Goal: Task Accomplishment & Management: Complete application form

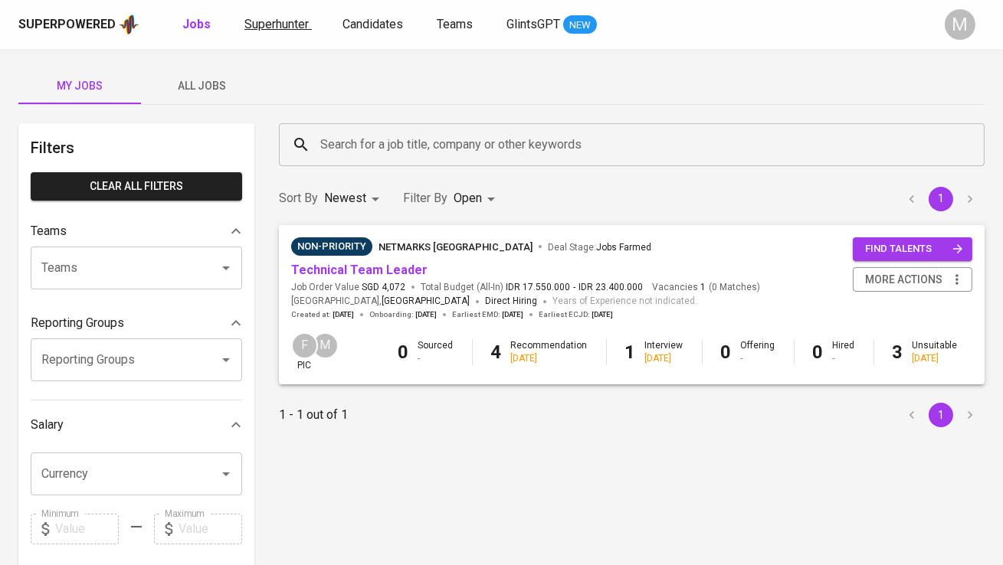
click at [282, 27] on span "Superhunter" at bounding box center [276, 24] width 64 height 15
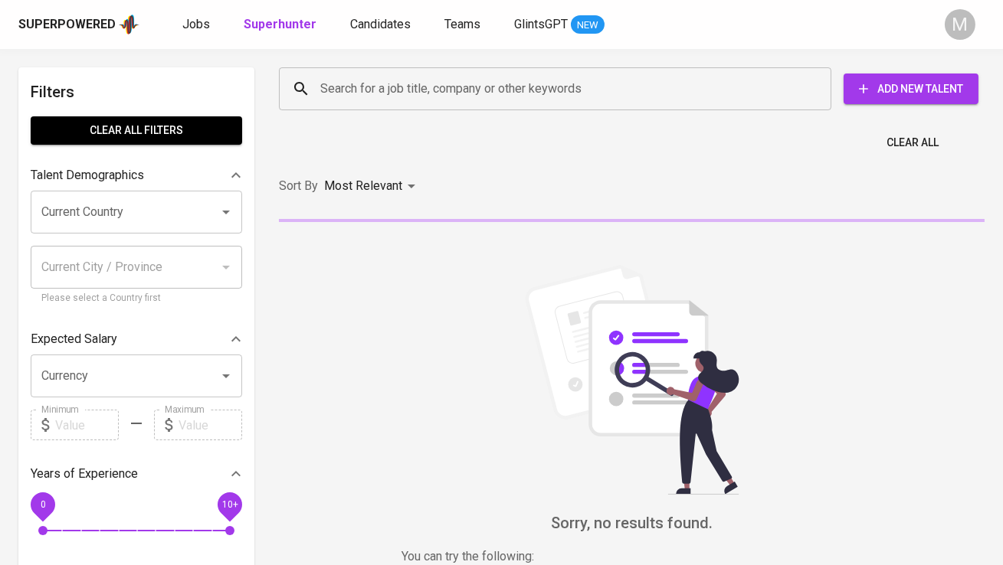
click at [393, 94] on input "Search for a job title, company or other keywords" at bounding box center [558, 88] width 485 height 29
paste input "[EMAIL_ADDRESS][DOMAIN_NAME]"
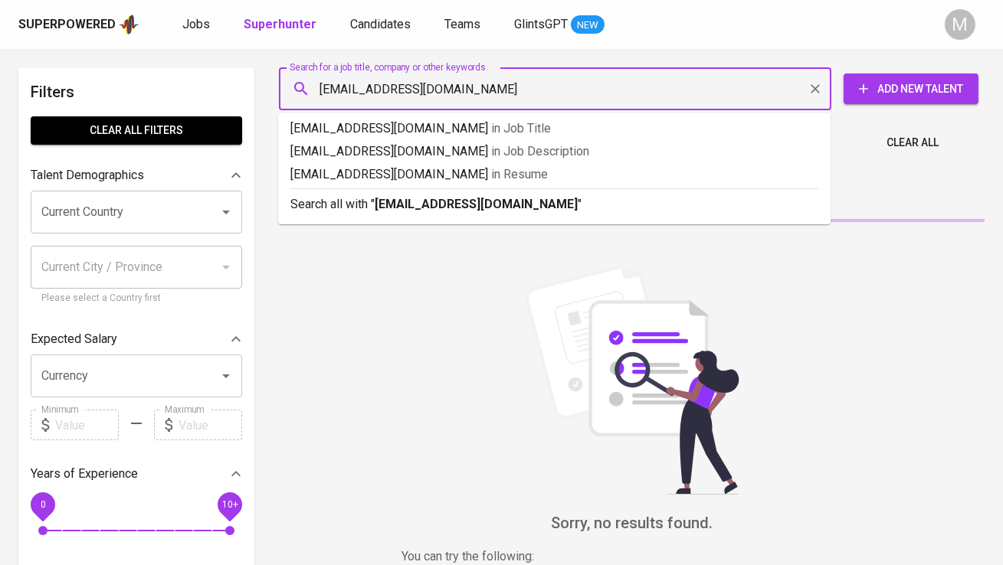
type input "[EMAIL_ADDRESS][DOMAIN_NAME]"
click at [405, 213] on p "Search all with " agungjati94@gmail.com "" at bounding box center [554, 204] width 528 height 18
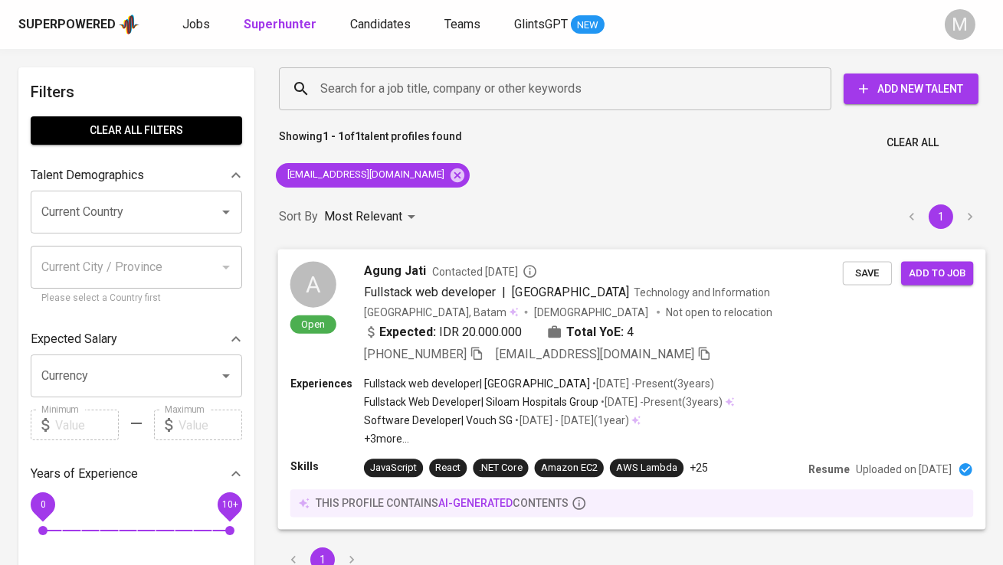
click at [293, 298] on div "A Open" at bounding box center [313, 298] width 46 height 74
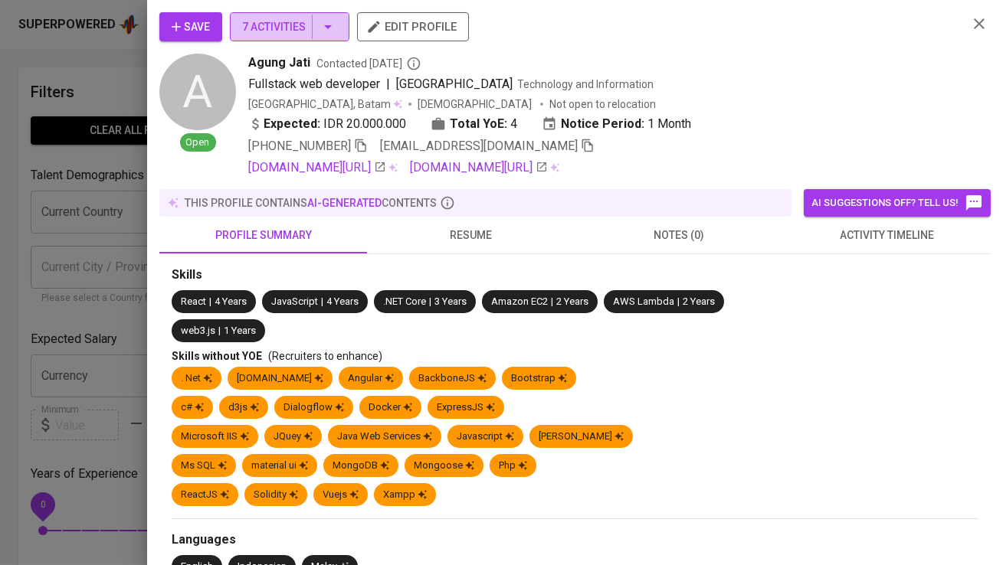
click at [297, 14] on button "7 Activities" at bounding box center [290, 26] width 120 height 29
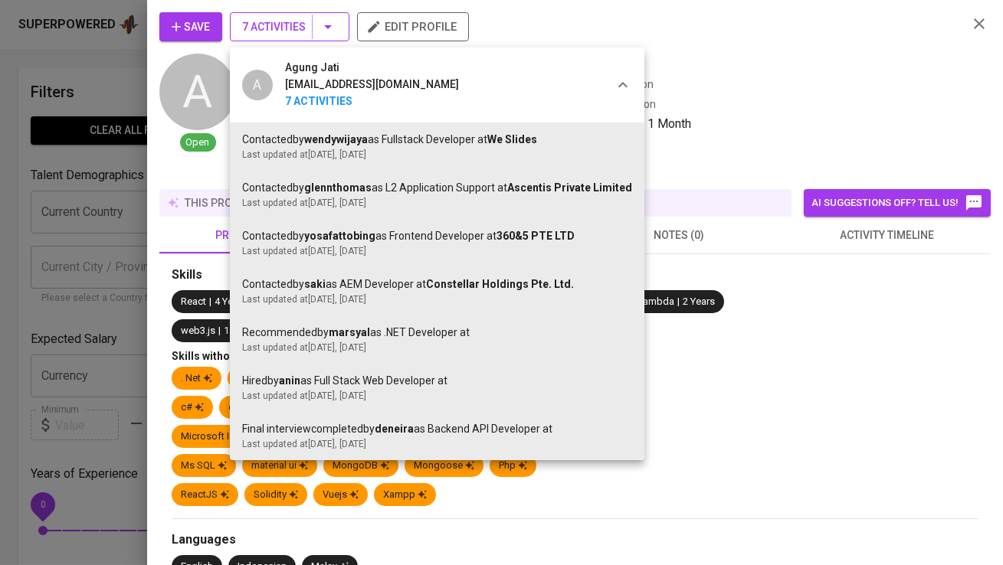
click at [297, 14] on div at bounding box center [501, 282] width 1003 height 565
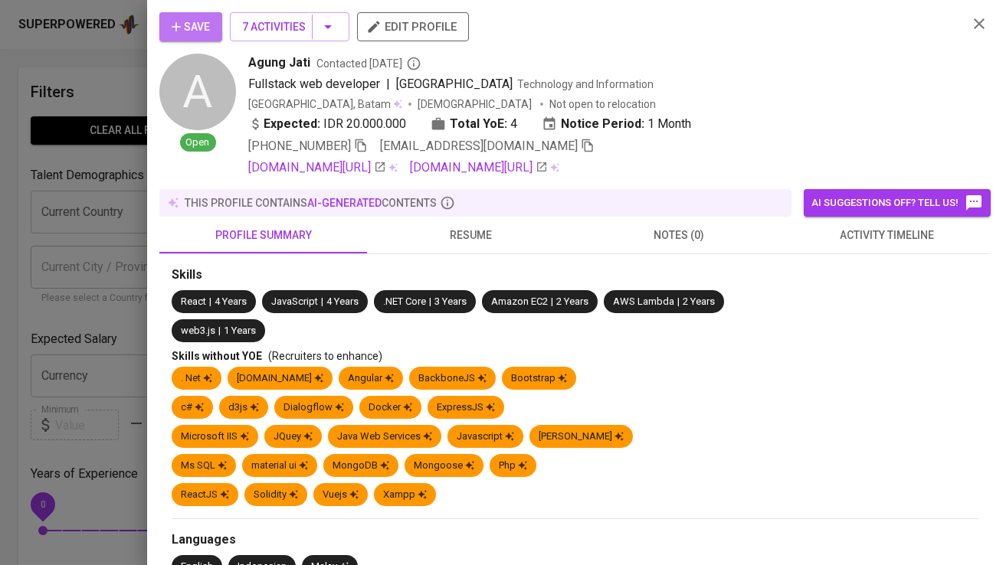
click at [201, 36] on button "Save" at bounding box center [190, 26] width 63 height 29
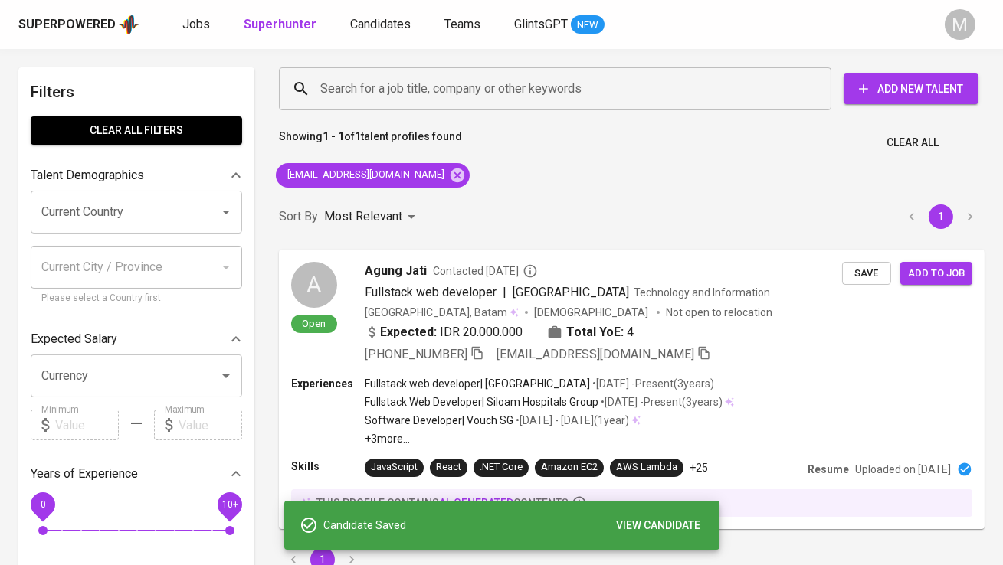
click at [411, 31] on div "Jobs Superhunter Candidates Teams GlintsGPT NEW" at bounding box center [393, 24] width 422 height 19
click at [390, 31] on span "Candidates" at bounding box center [380, 24] width 61 height 15
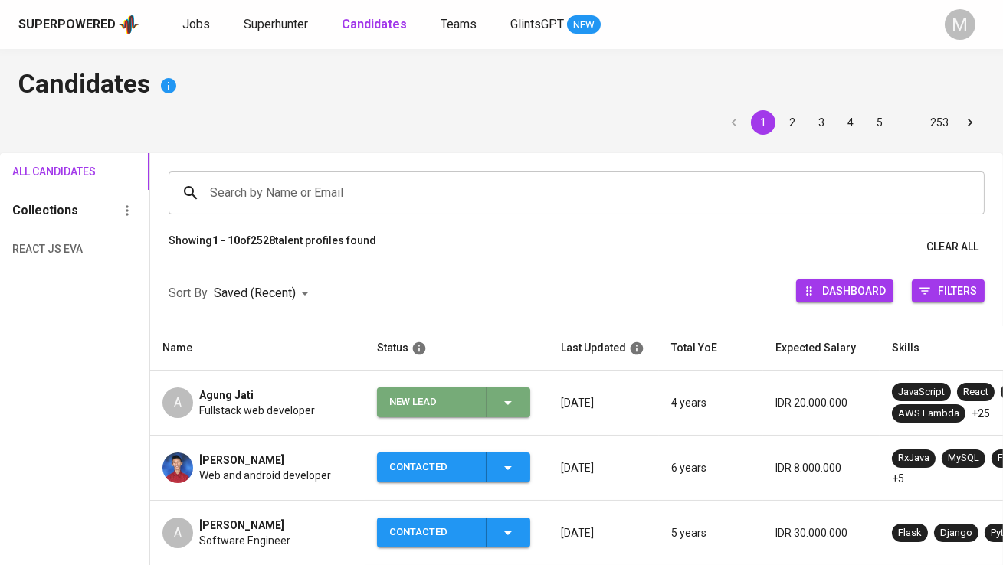
click at [438, 398] on div "New Lead" at bounding box center [431, 403] width 84 height 30
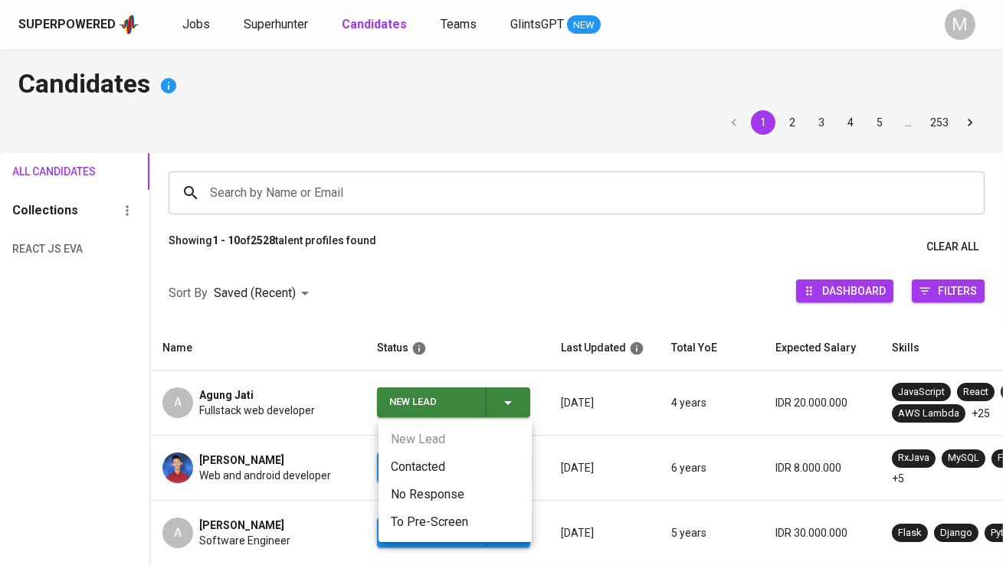
click at [448, 462] on li "Contacted" at bounding box center [454, 468] width 153 height 28
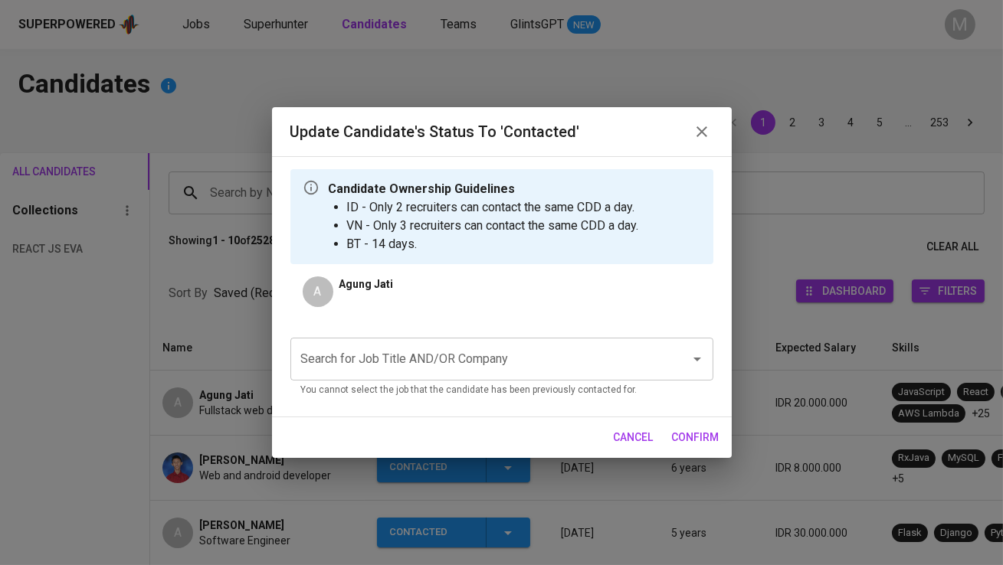
click at [437, 355] on input "Search for Job Title AND/OR Company" at bounding box center [480, 359] width 366 height 29
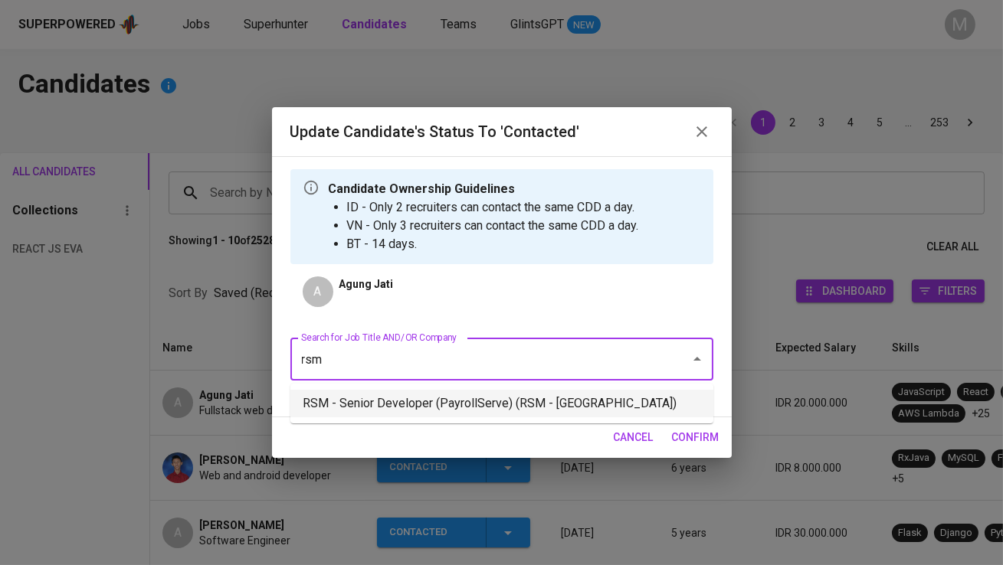
click at [458, 401] on li "RSM - Senior Developer (PayrollServe) (RSM - Singapore)" at bounding box center [501, 404] width 423 height 28
type input "rsm"
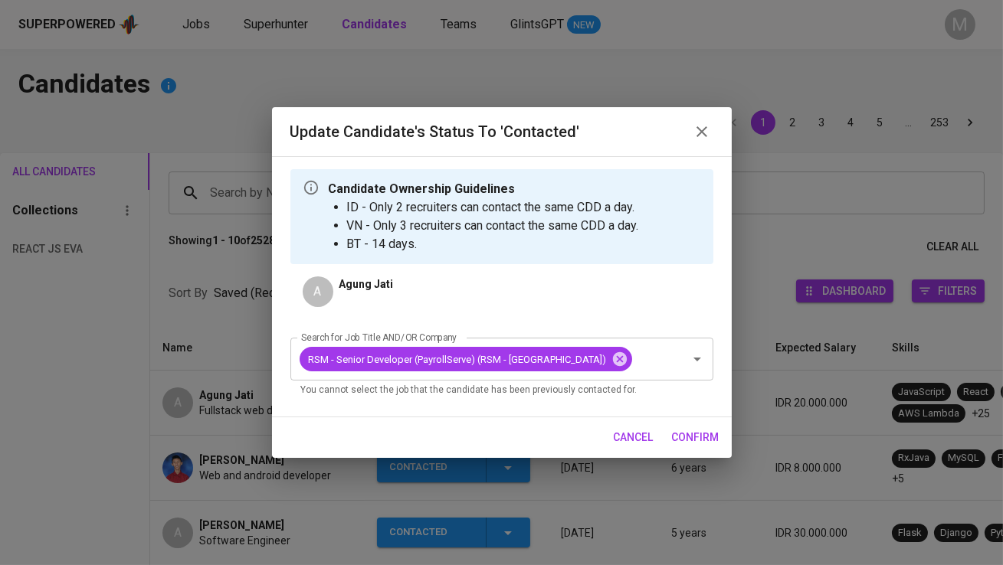
click at [686, 434] on span "confirm" at bounding box center [696, 437] width 48 height 19
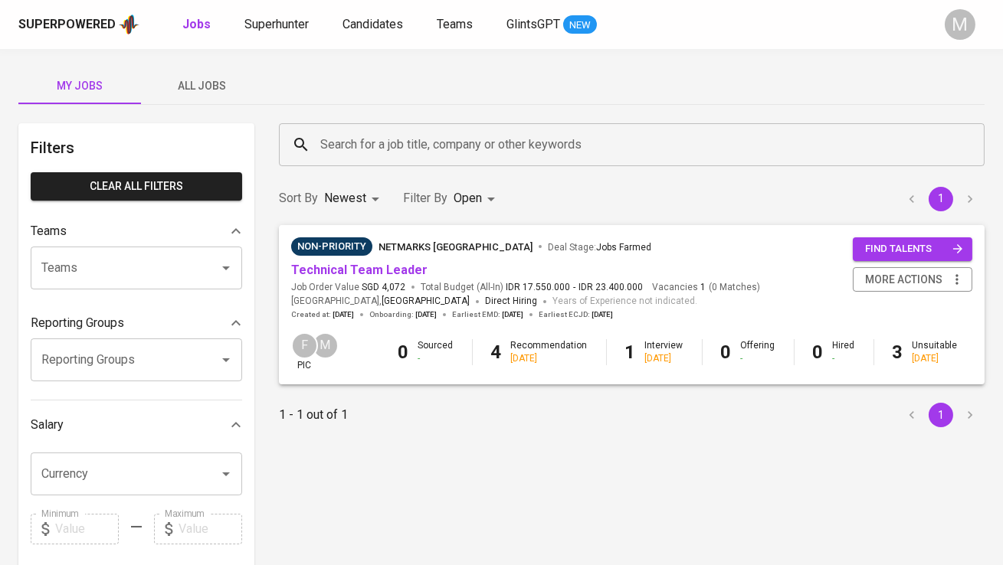
click at [284, 13] on div "Superpowered Jobs Superhunter Candidates Teams GlintsGPT NEW" at bounding box center [476, 24] width 917 height 23
click at [280, 25] on span "Superhunter" at bounding box center [276, 24] width 64 height 15
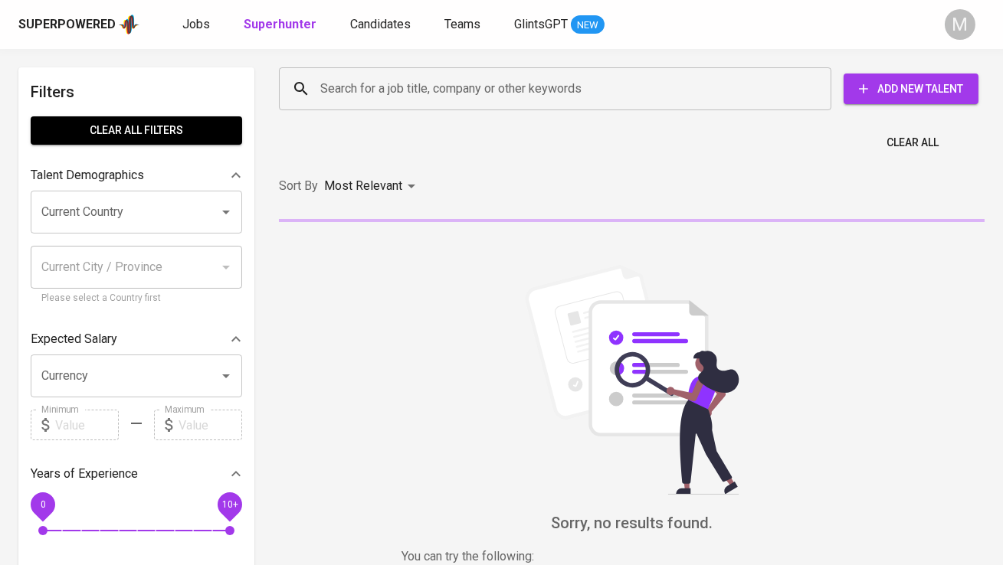
click at [339, 101] on input "Search for a job title, company or other keywords" at bounding box center [558, 88] width 485 height 29
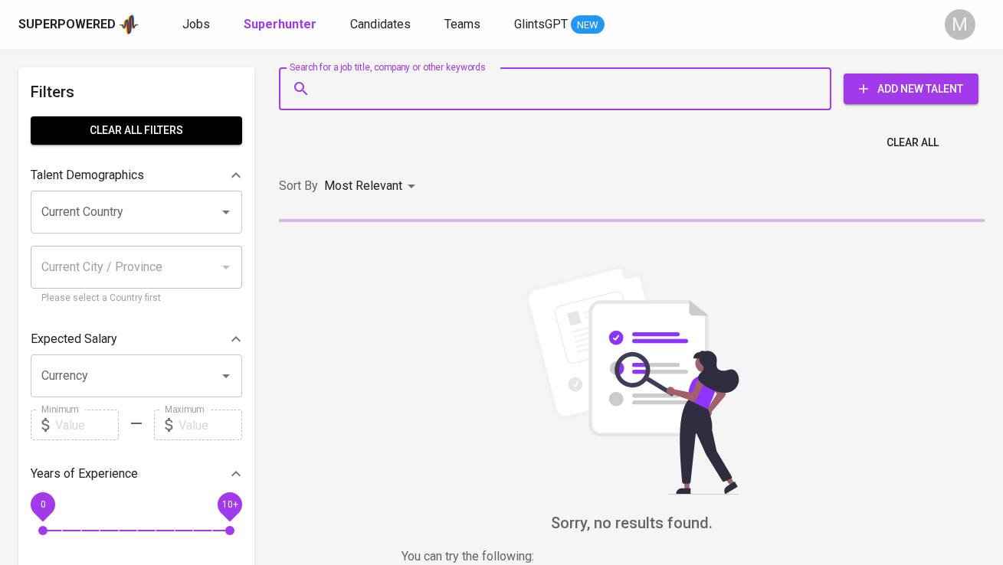
paste input "an, [EMAIL_ADDRESS][DOMAIN_NAME]"
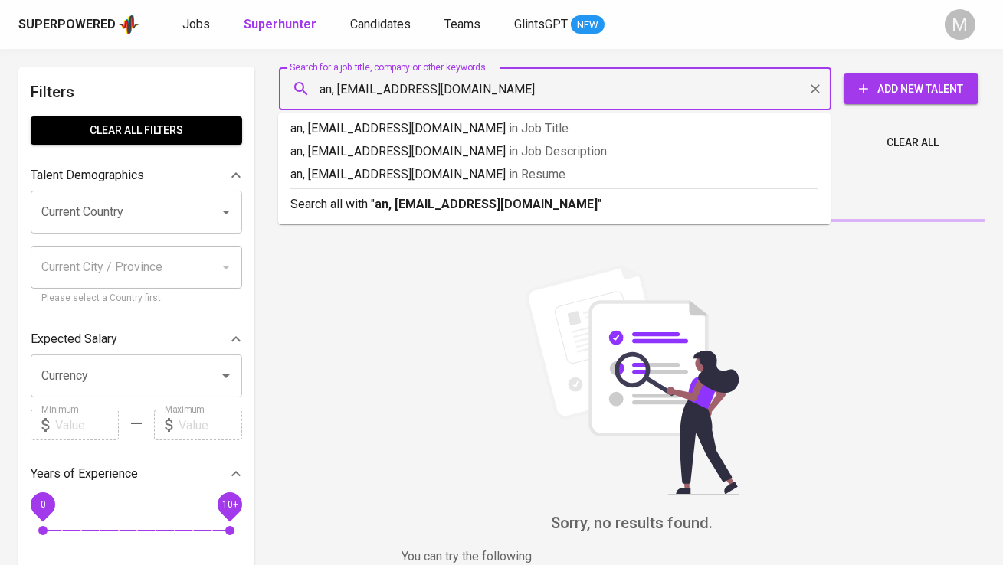
click at [340, 94] on input "an, [EMAIL_ADDRESS][DOMAIN_NAME]" at bounding box center [558, 88] width 485 height 29
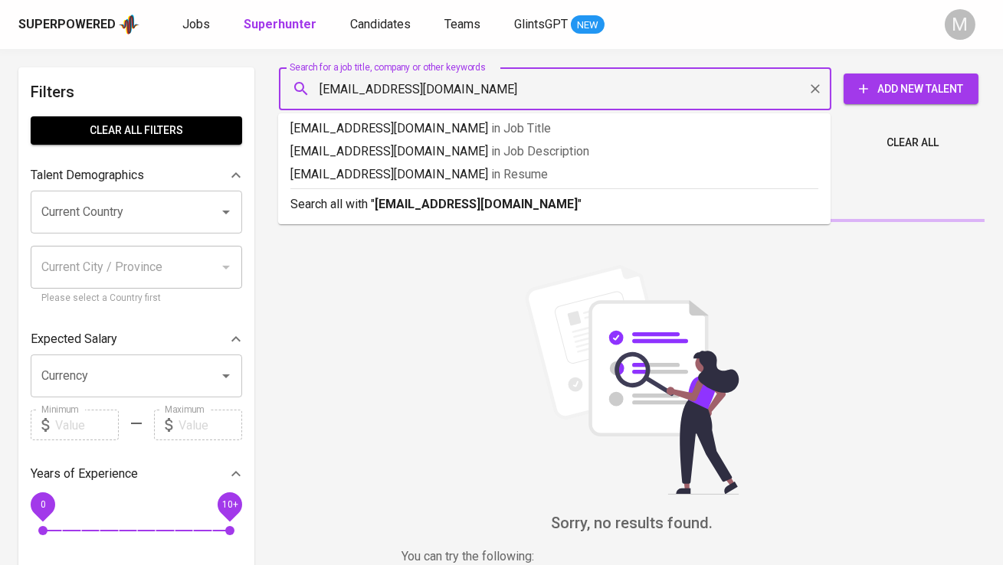
type input "[EMAIL_ADDRESS][DOMAIN_NAME]"
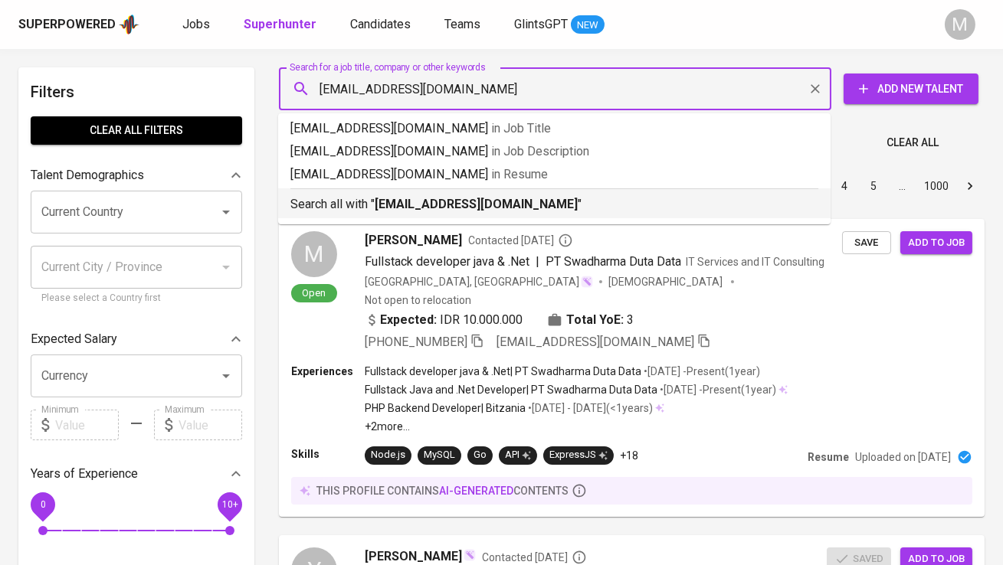
click at [340, 198] on p "Search all with " [EMAIL_ADDRESS][DOMAIN_NAME] "" at bounding box center [554, 204] width 528 height 18
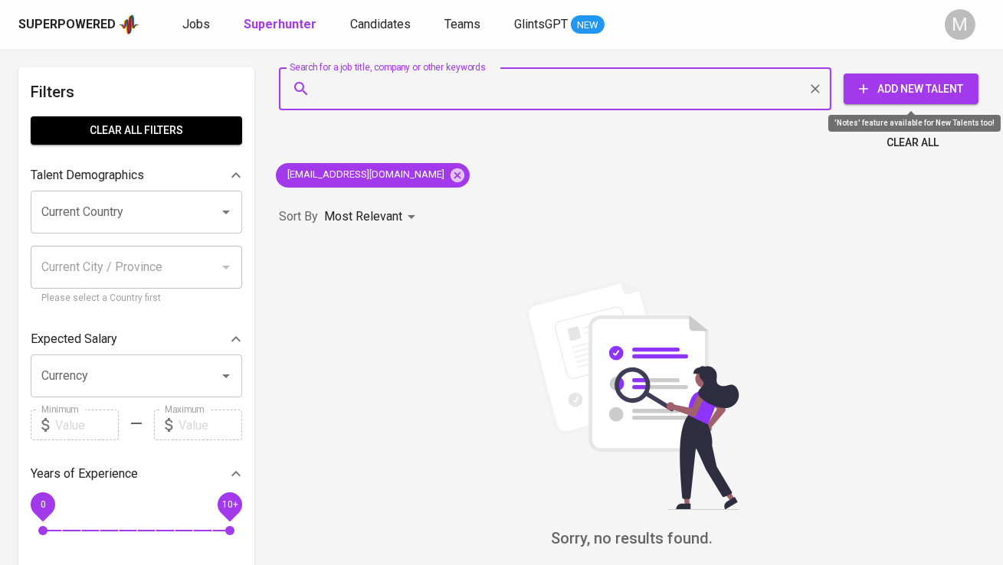
click at [926, 85] on span "Add New Talent" at bounding box center [911, 89] width 110 height 19
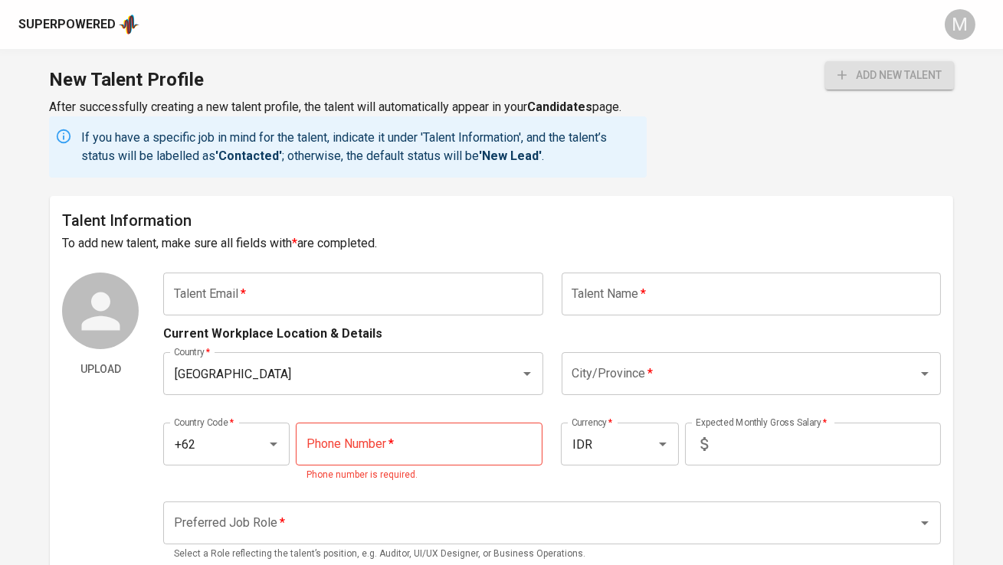
click at [289, 297] on input "text" at bounding box center [352, 294] width 379 height 43
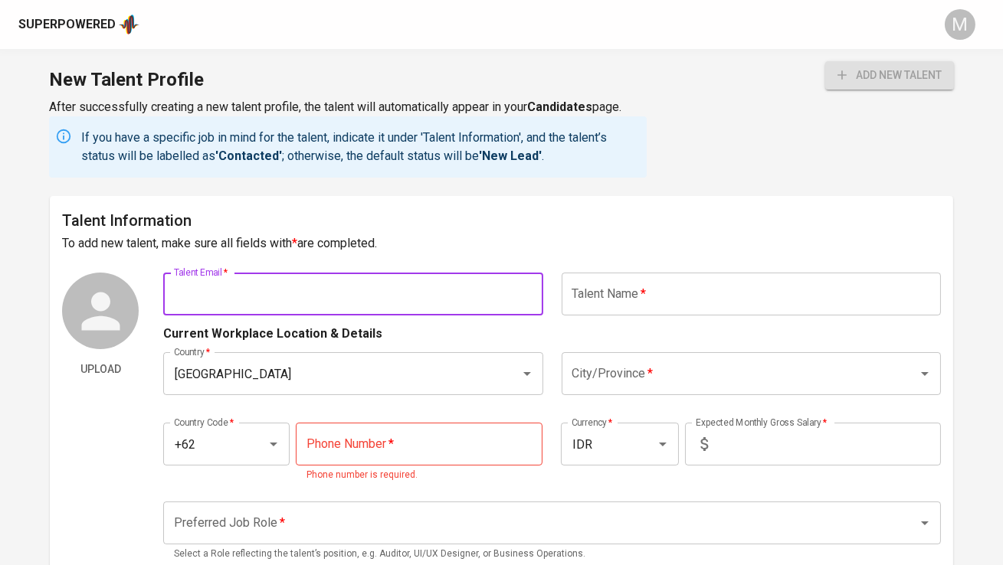
paste input "an, [EMAIL_ADDRESS][DOMAIN_NAME]"
click at [194, 294] on input "an, [EMAIL_ADDRESS][DOMAIN_NAME]" at bounding box center [352, 294] width 379 height 43
type input "[EMAIL_ADDRESS][DOMAIN_NAME]"
click at [599, 274] on input "text" at bounding box center [751, 294] width 379 height 43
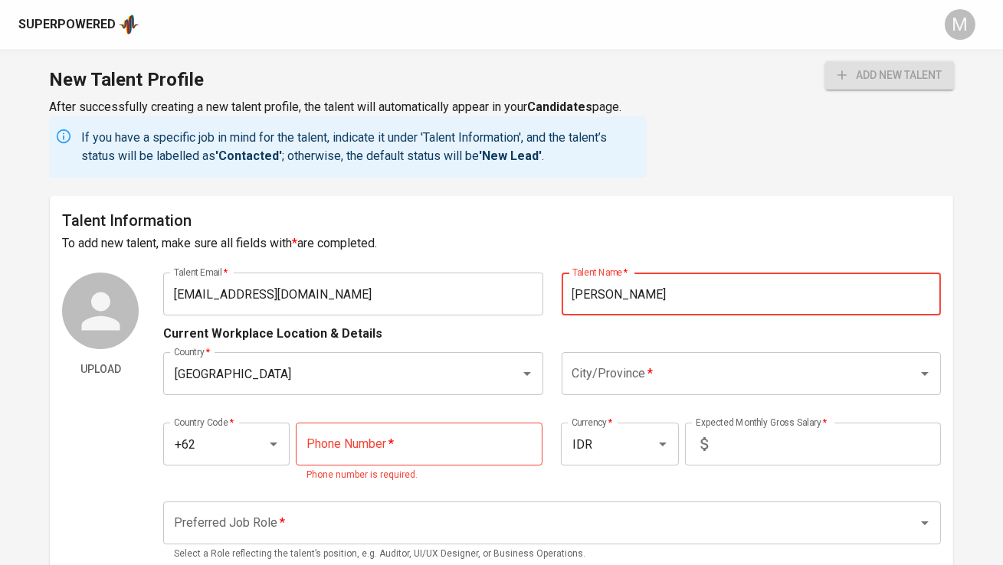
type input "[PERSON_NAME]"
click at [623, 369] on input "City/Province   *" at bounding box center [729, 373] width 323 height 29
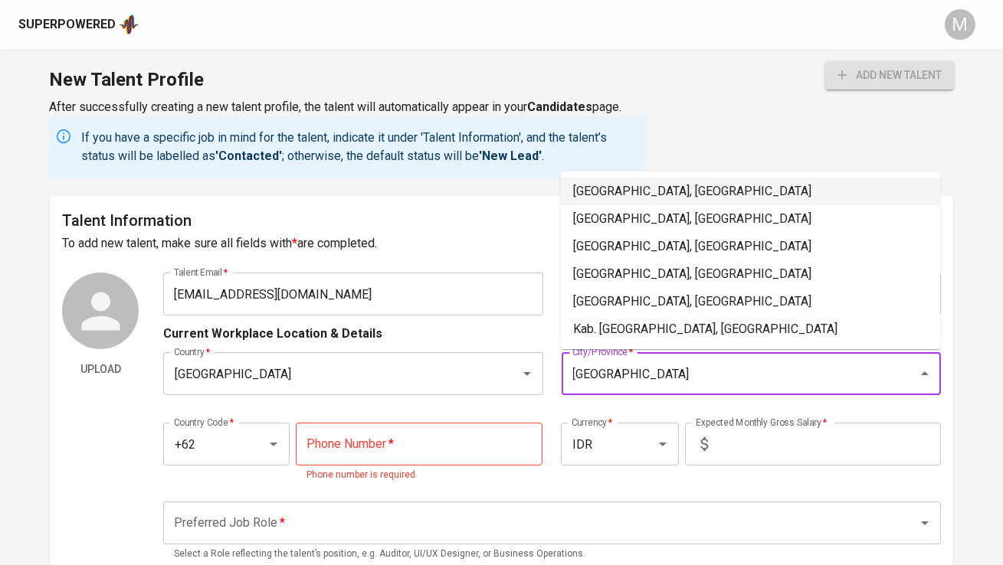
click at [627, 200] on li "[GEOGRAPHIC_DATA], [GEOGRAPHIC_DATA]" at bounding box center [750, 192] width 379 height 28
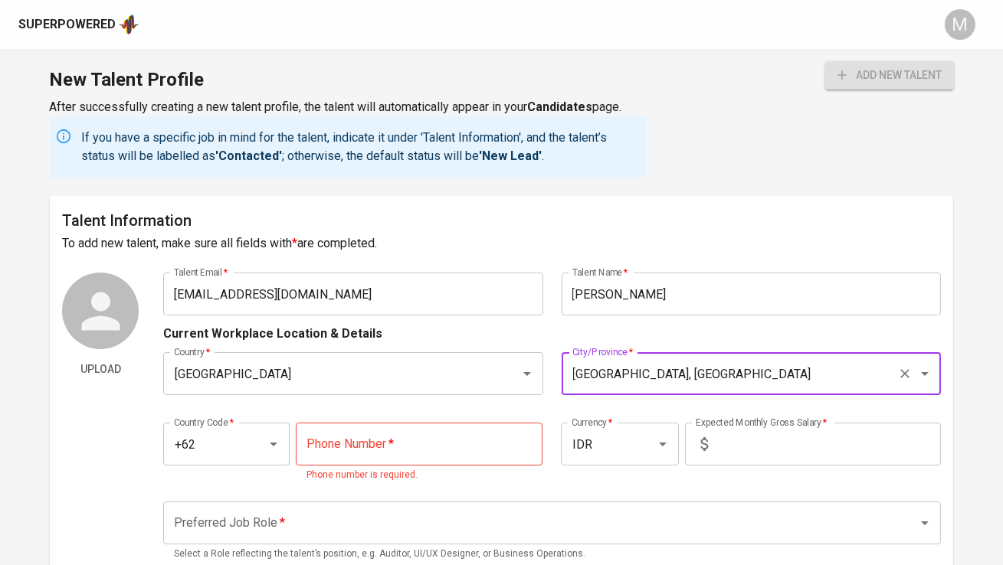
type input "[GEOGRAPHIC_DATA], [GEOGRAPHIC_DATA]"
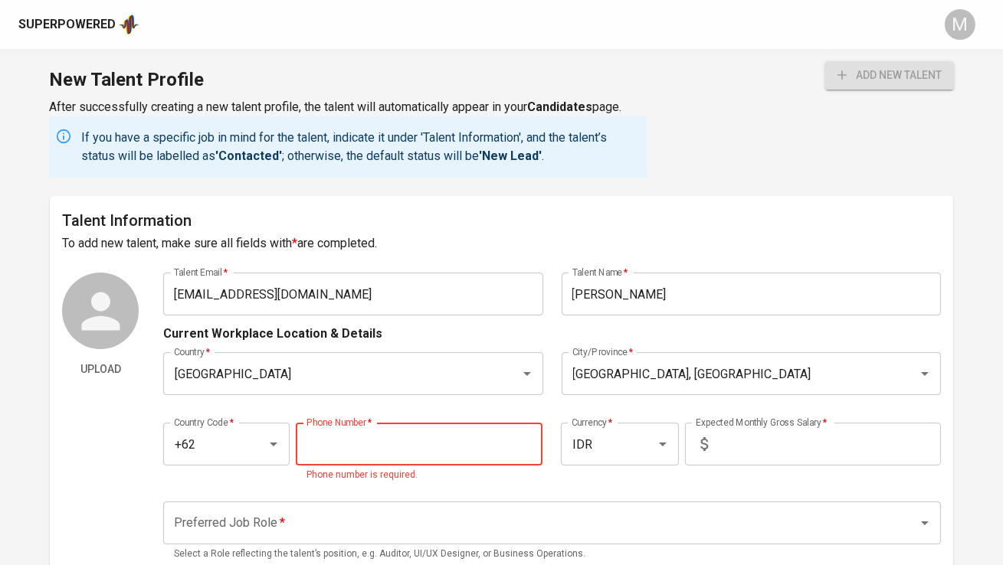
click at [385, 445] on input "tel" at bounding box center [419, 444] width 247 height 43
paste input "[PHONE_NUMBER]"
type input "[PHONE_NUMBER]"
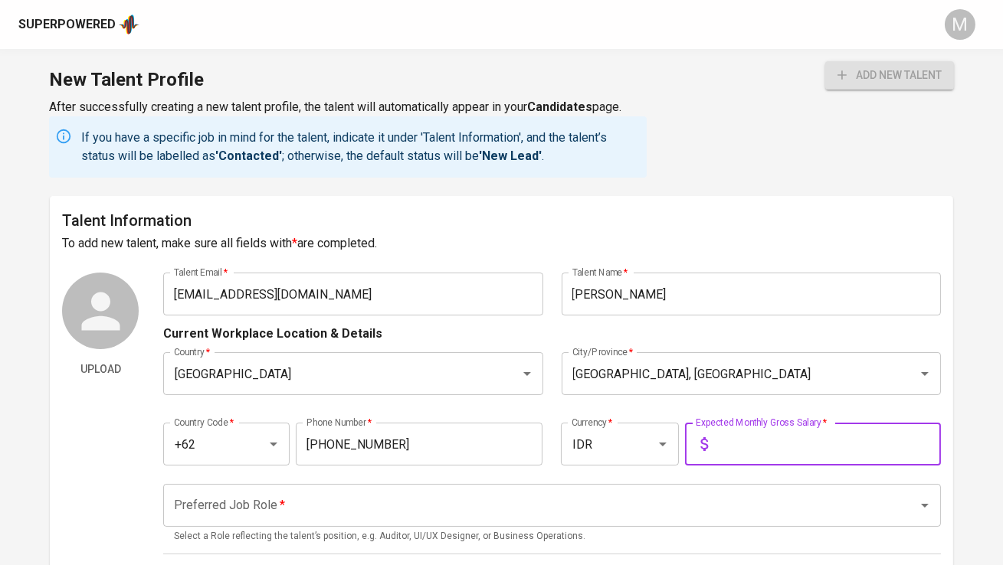
click at [780, 434] on input "text" at bounding box center [827, 444] width 227 height 43
type input "1"
click at [680, 496] on input "Preferred Job Role   *" at bounding box center [530, 505] width 720 height 29
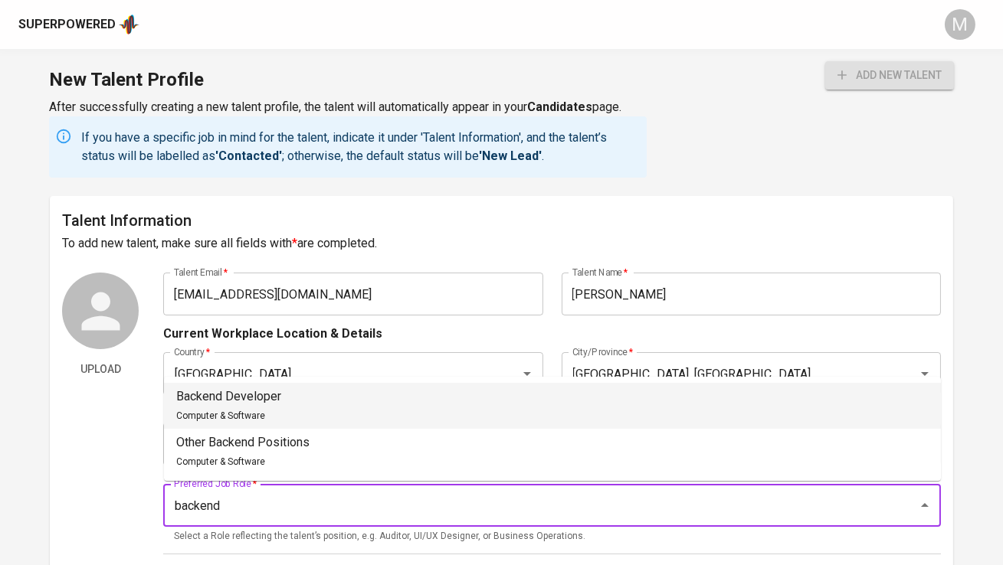
click at [592, 406] on li "Backend Developer Computer & Software" at bounding box center [552, 406] width 777 height 46
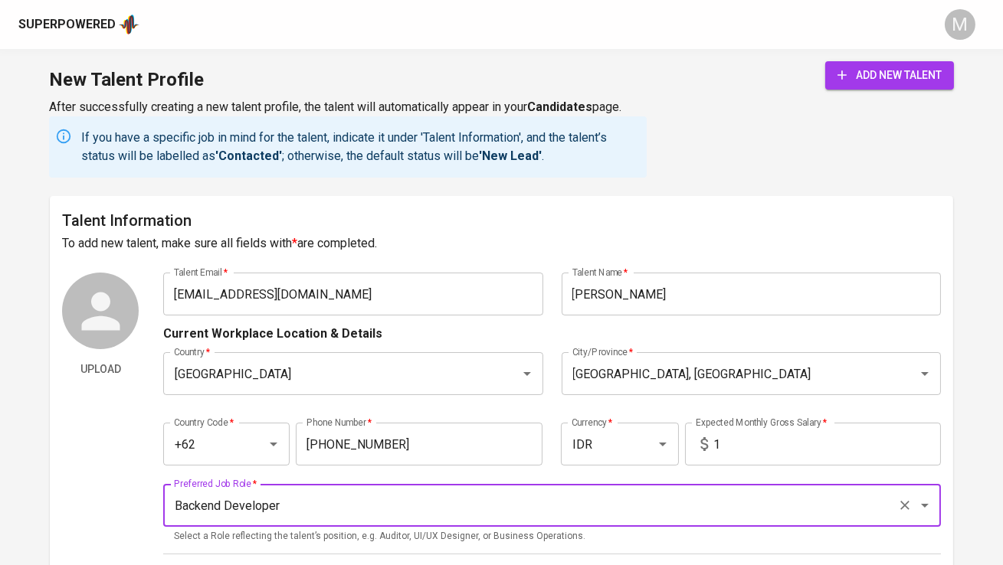
type input "Backend Developer"
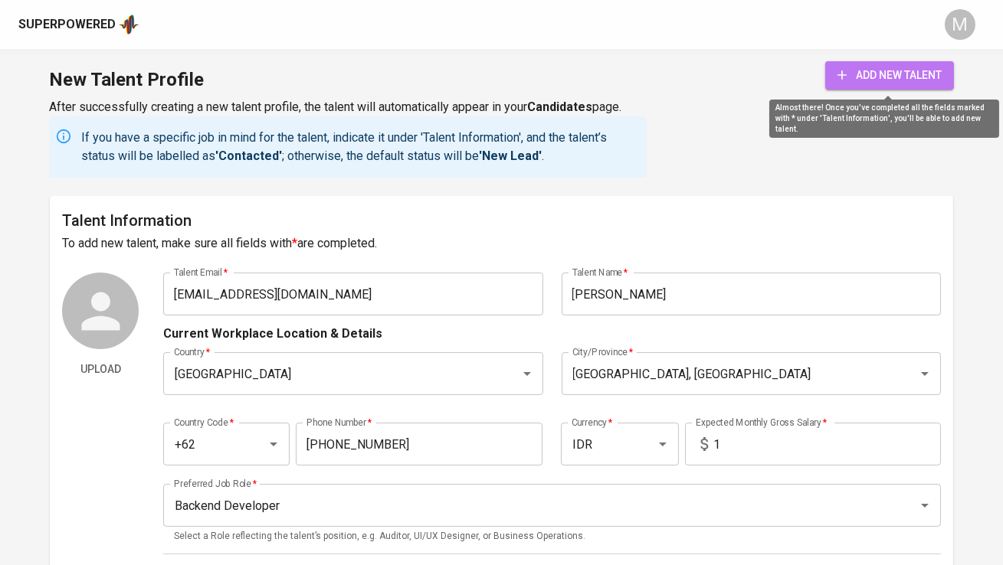
click at [887, 80] on span "add new talent" at bounding box center [889, 75] width 104 height 19
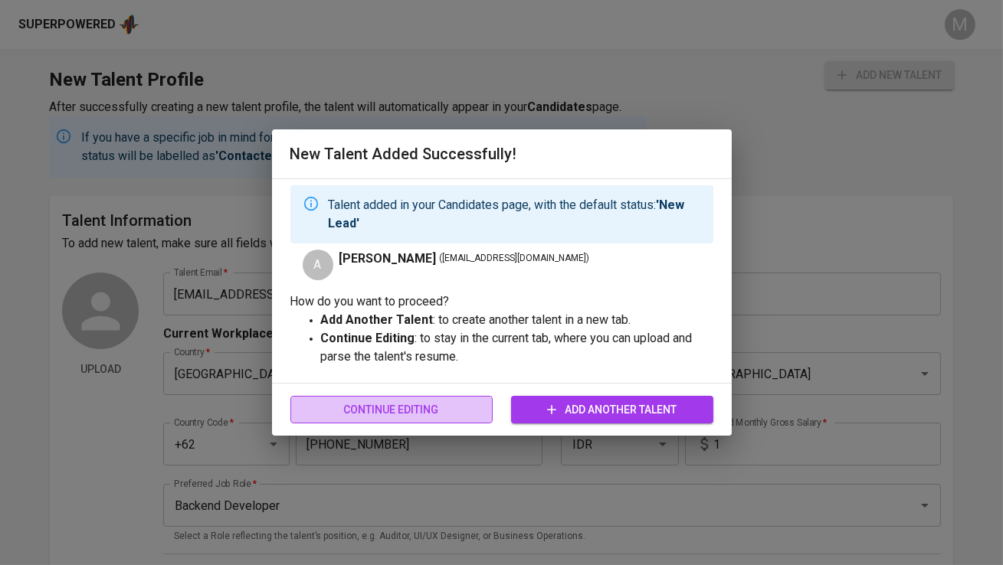
click at [406, 401] on span "Continue Editing" at bounding box center [392, 410] width 178 height 19
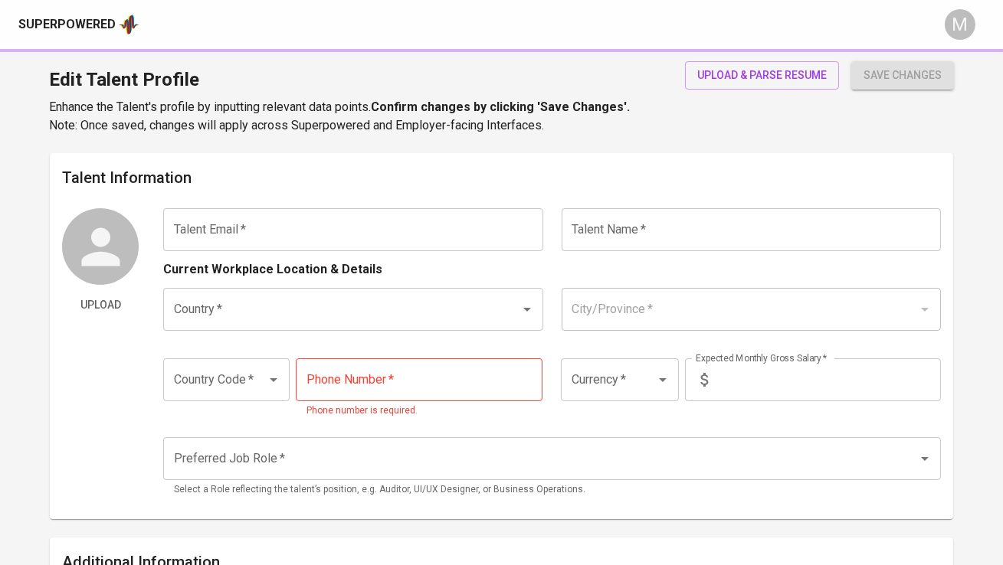
type input "[EMAIL_ADDRESS][DOMAIN_NAME]"
type input "[PERSON_NAME]"
type input "[GEOGRAPHIC_DATA]"
type input "[GEOGRAPHIC_DATA], [GEOGRAPHIC_DATA]"
type input "+62"
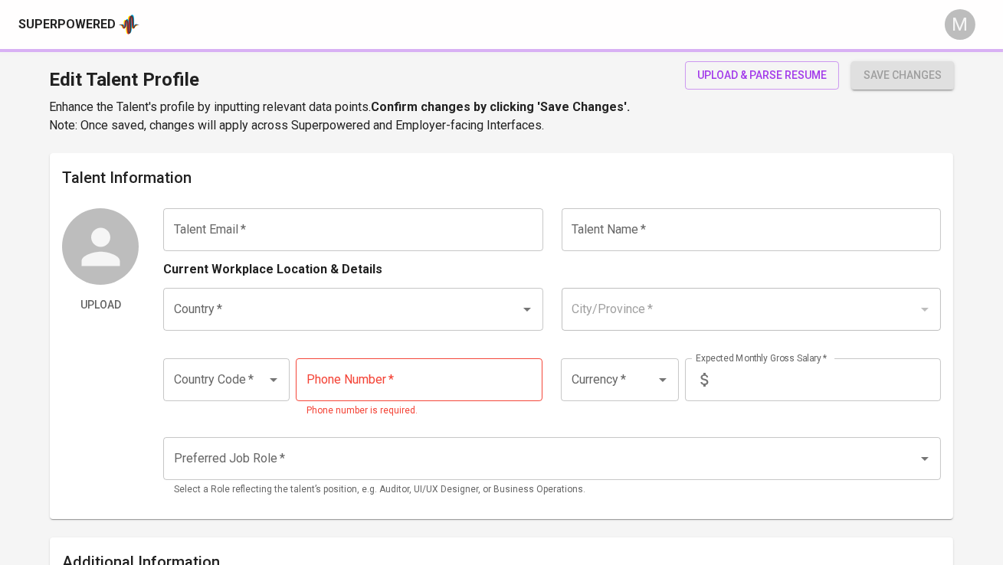
type input "[PHONE_NUMBER]"
type input "IDR"
type input "Backend Developer"
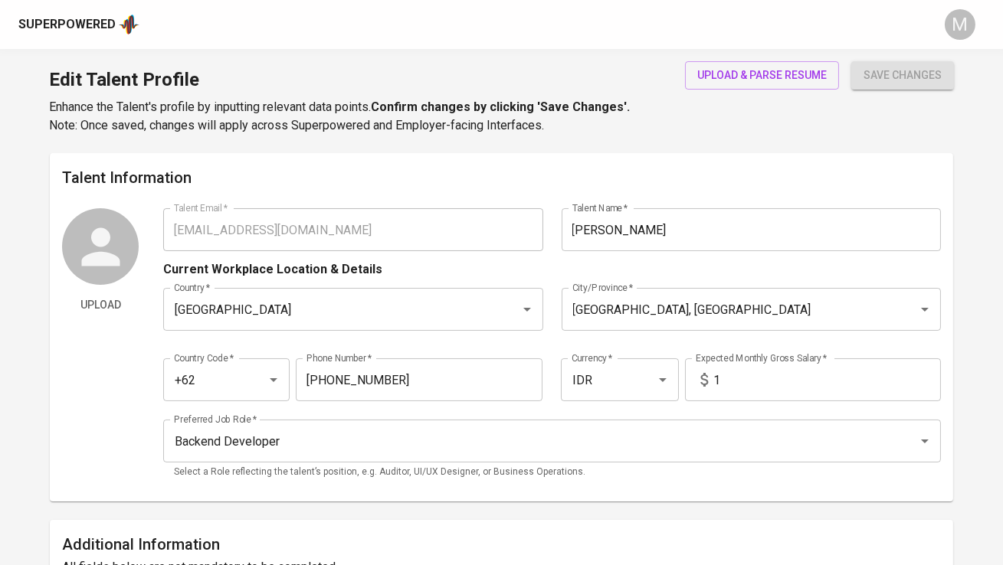
click at [71, 20] on div "Superpowered" at bounding box center [66, 25] width 97 height 18
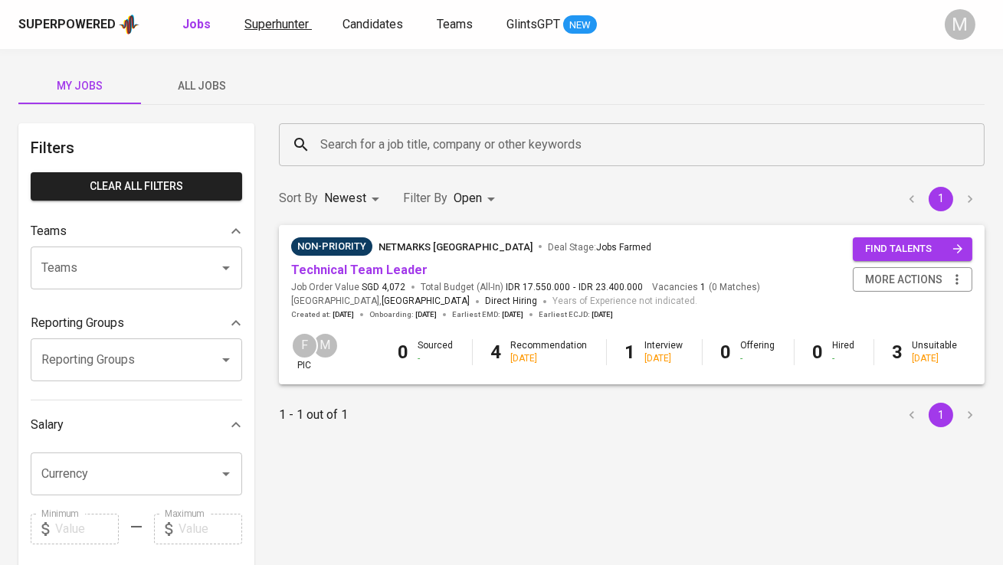
click at [283, 25] on span "Superhunter" at bounding box center [276, 24] width 64 height 15
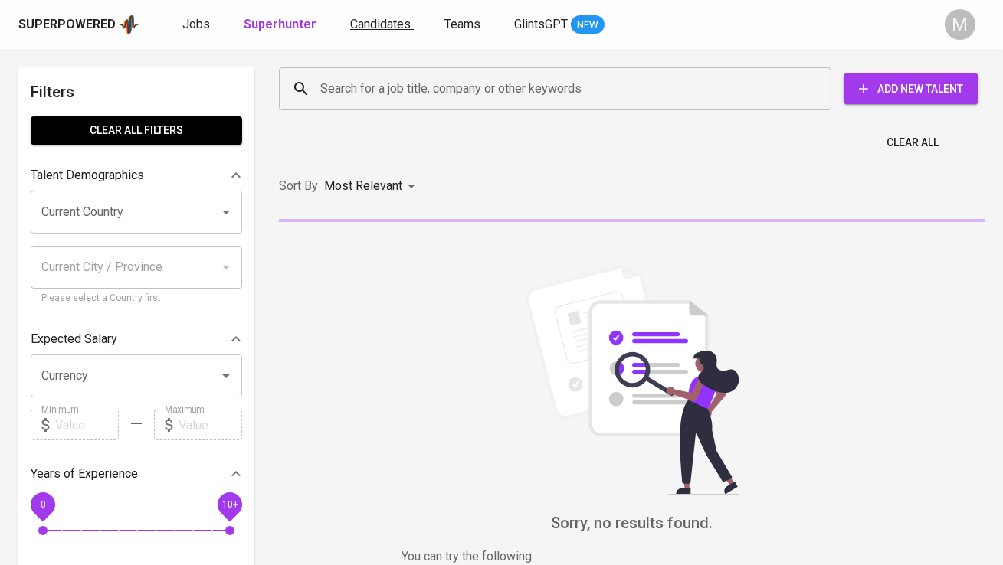
click at [369, 24] on span "Candidates" at bounding box center [380, 24] width 61 height 15
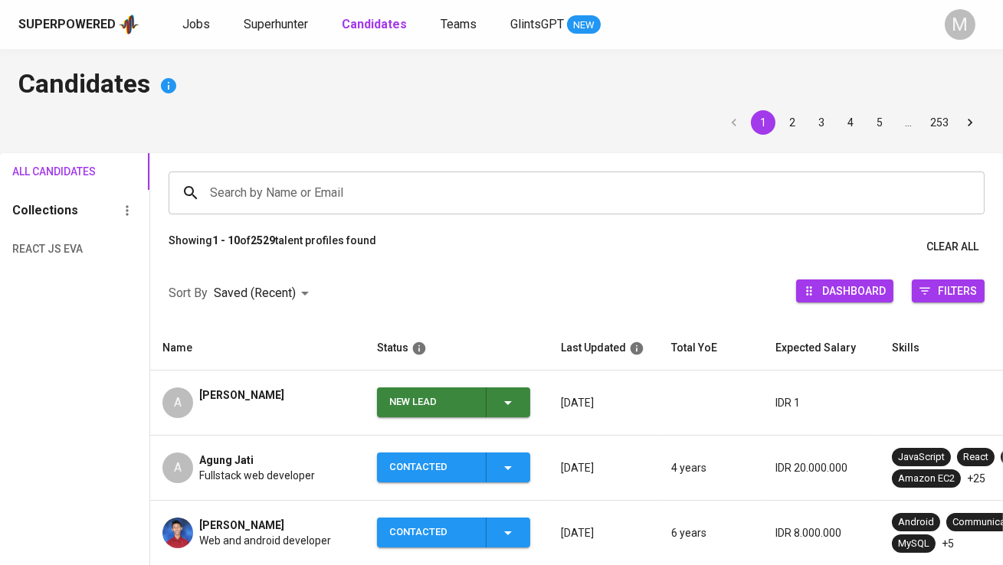
click at [417, 405] on div "New Lead" at bounding box center [431, 403] width 84 height 30
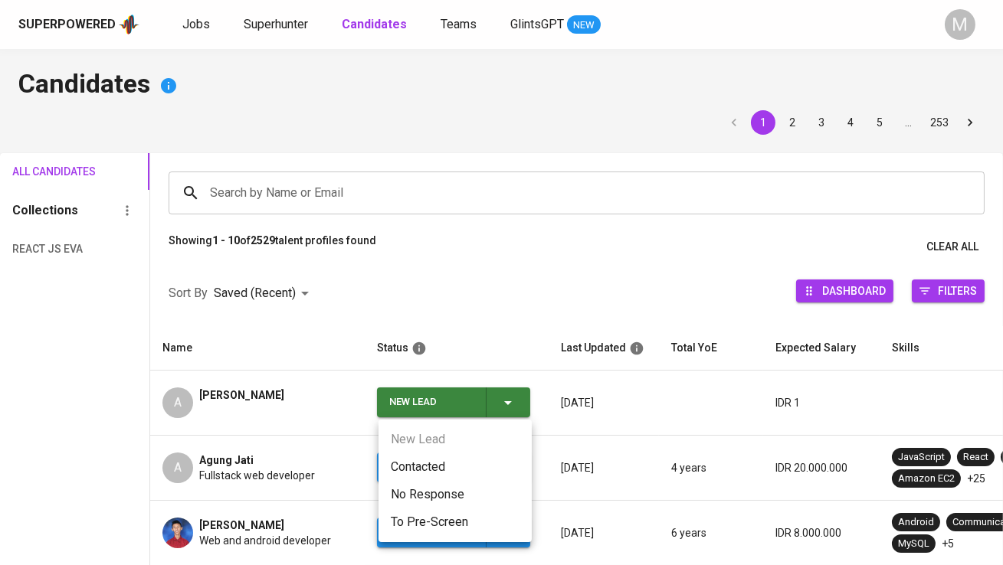
click at [418, 458] on li "Contacted" at bounding box center [454, 468] width 153 height 28
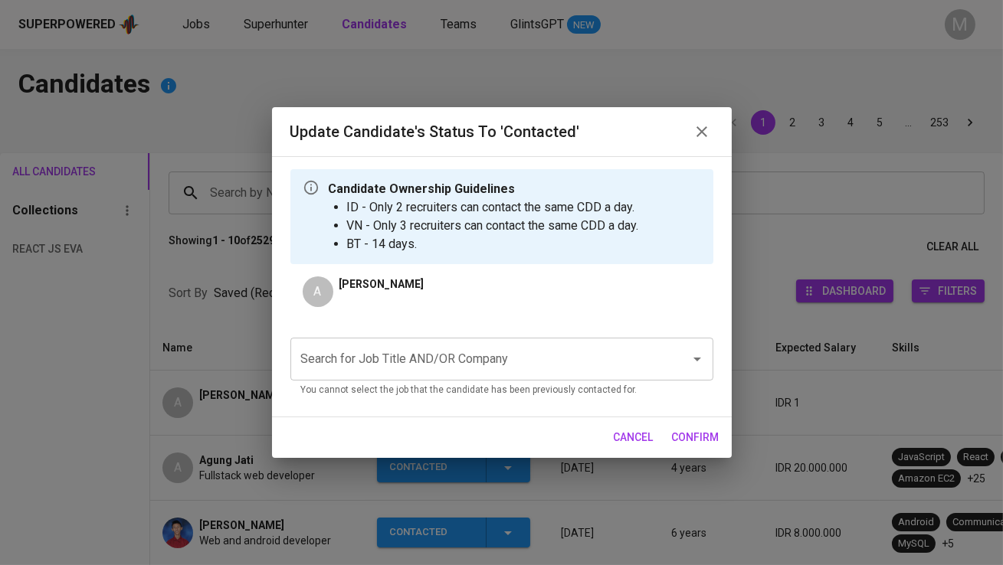
click at [398, 352] on input "Search for Job Title AND/OR Company" at bounding box center [480, 359] width 366 height 29
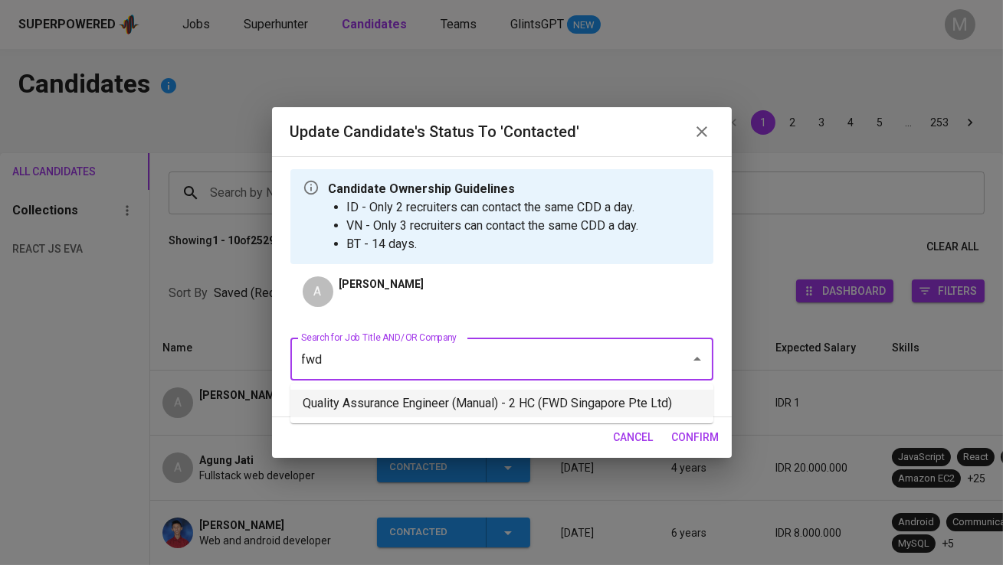
click at [425, 406] on li "Quality Assurance Engineer (Manual) - 2 HC (FWD Singapore Pte Ltd)" at bounding box center [501, 404] width 423 height 28
type input "fwd"
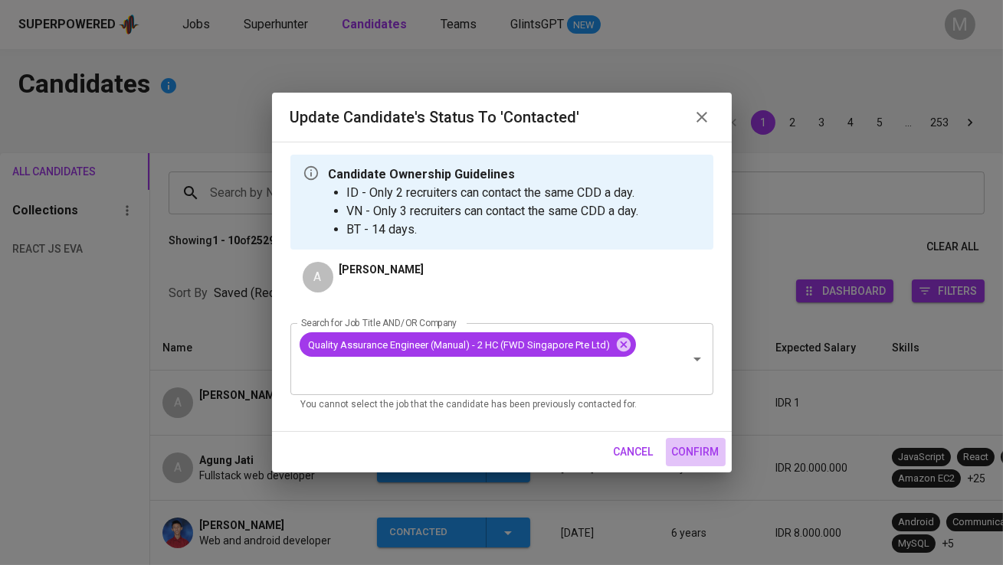
click at [690, 446] on span "confirm" at bounding box center [696, 452] width 48 height 19
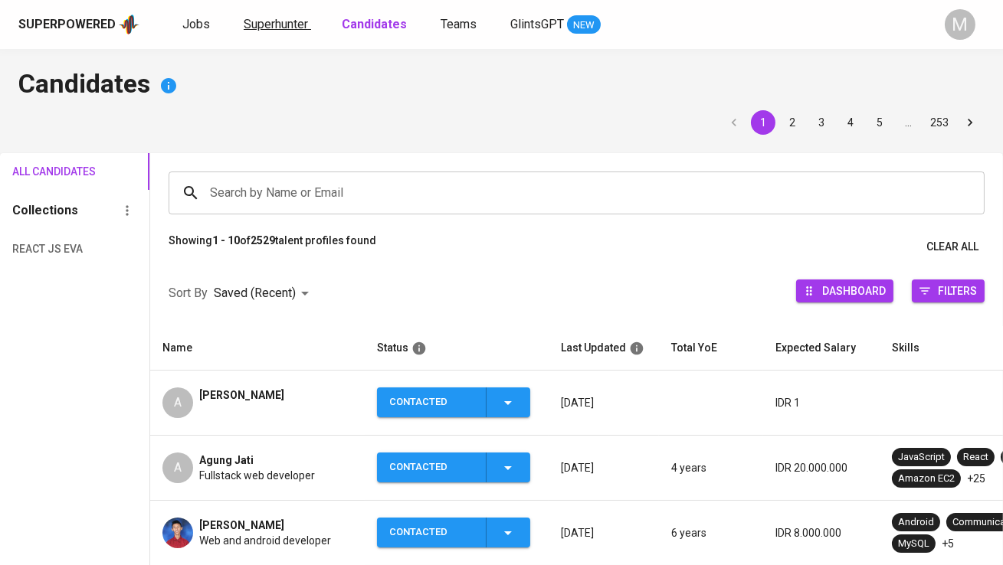
click at [276, 25] on span "Superhunter" at bounding box center [276, 24] width 64 height 15
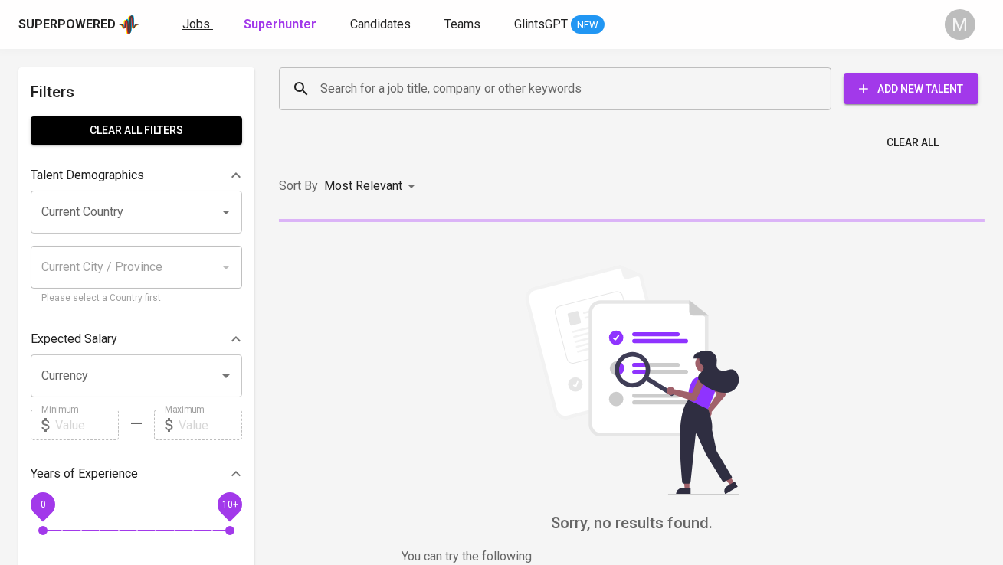
click at [192, 21] on span "Jobs" at bounding box center [196, 24] width 28 height 15
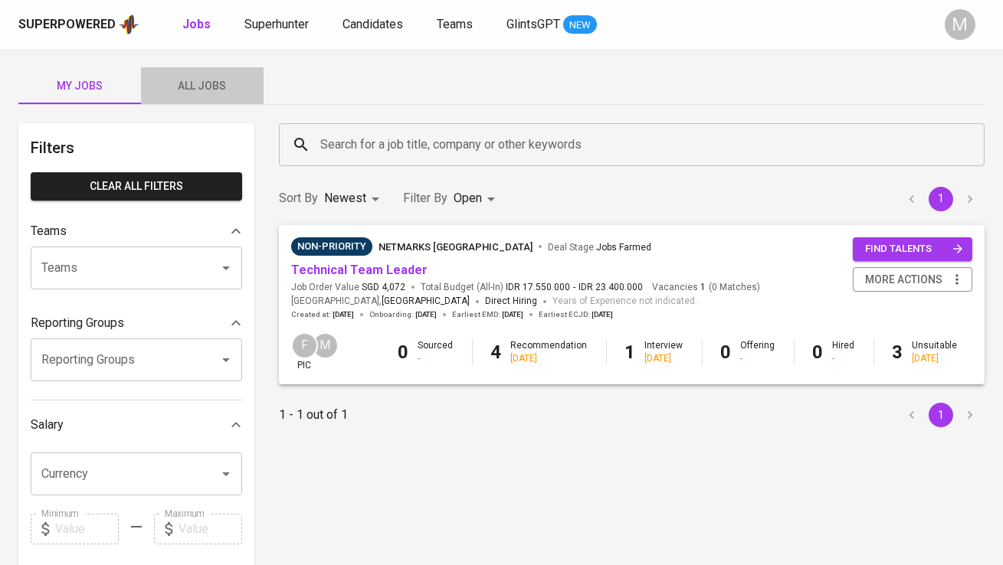
click at [207, 81] on span "All Jobs" at bounding box center [202, 86] width 104 height 19
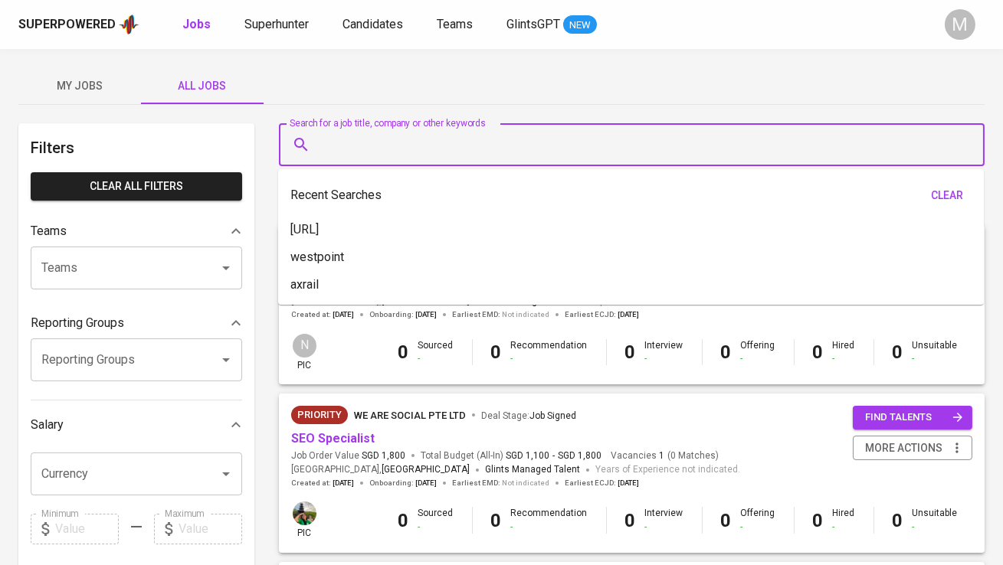
click at [408, 145] on input "Search for a job title, company or other keywords" at bounding box center [635, 144] width 638 height 29
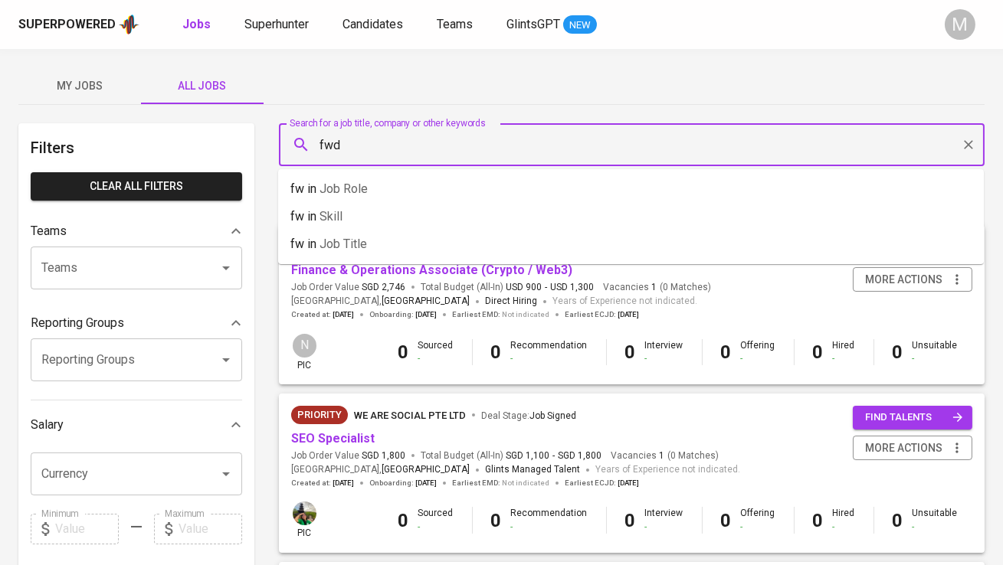
type input "fwd"
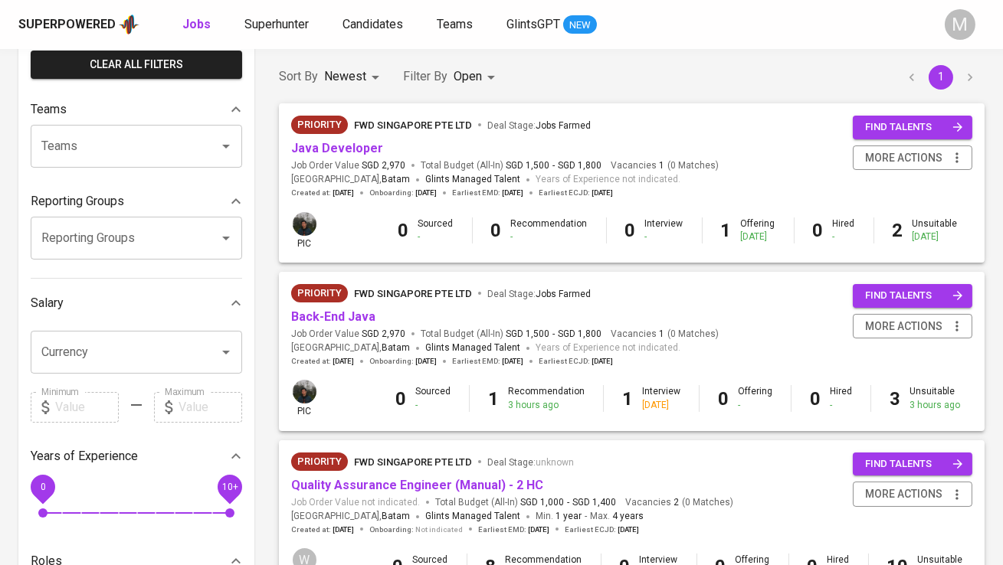
scroll to position [123, 0]
